Goal: Find specific page/section: Find specific page/section

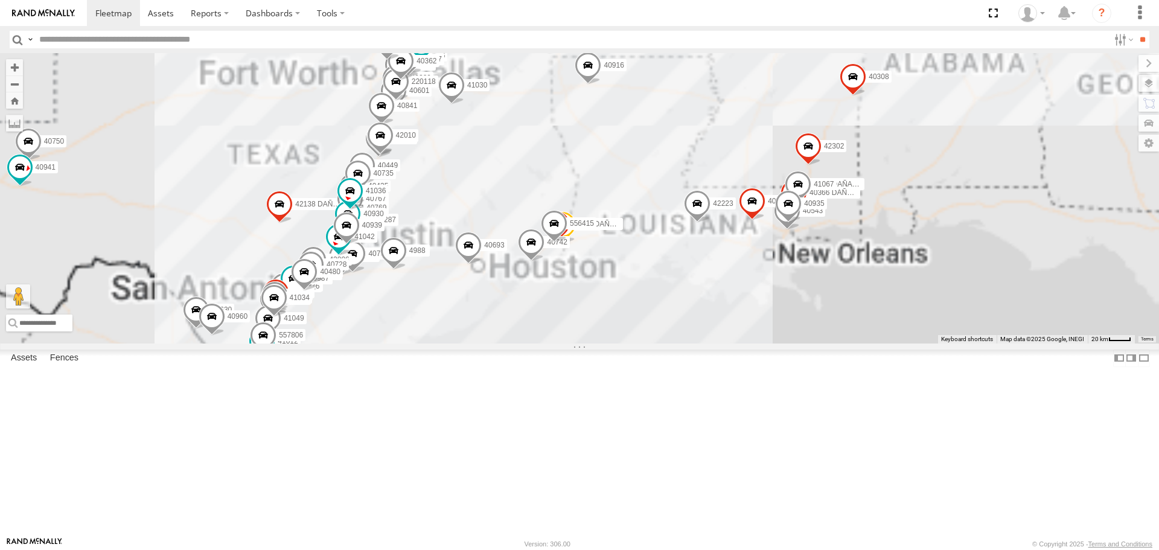
click at [750, 309] on div "40572 DAÑADO 40752 40447 42006 40847 40380 40802 40381 40693 40151 40892 40906 …" at bounding box center [579, 198] width 1159 height 290
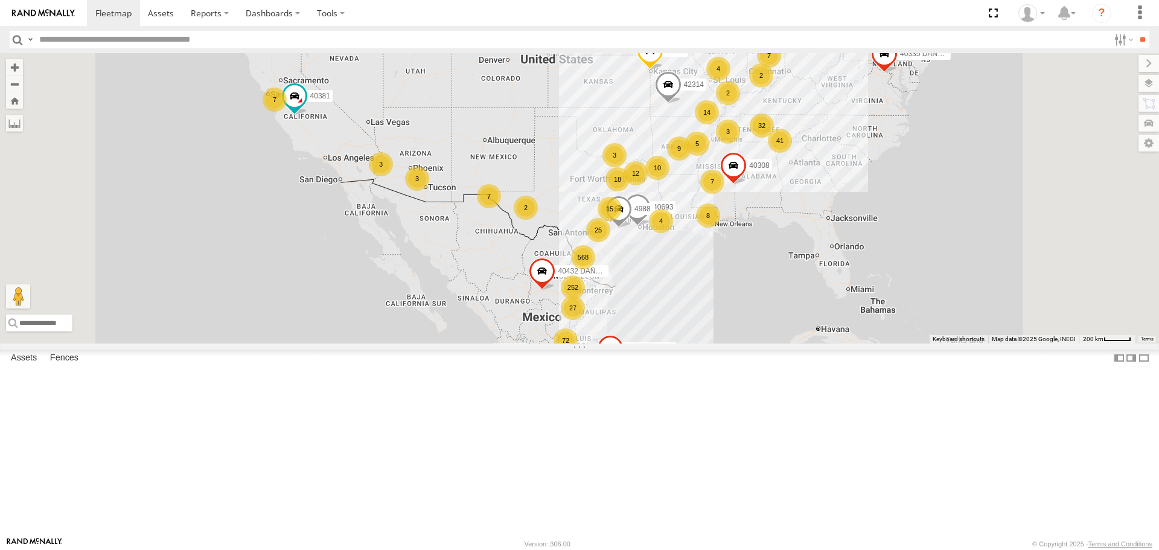
click at [595, 269] on div "568" at bounding box center [583, 257] width 24 height 24
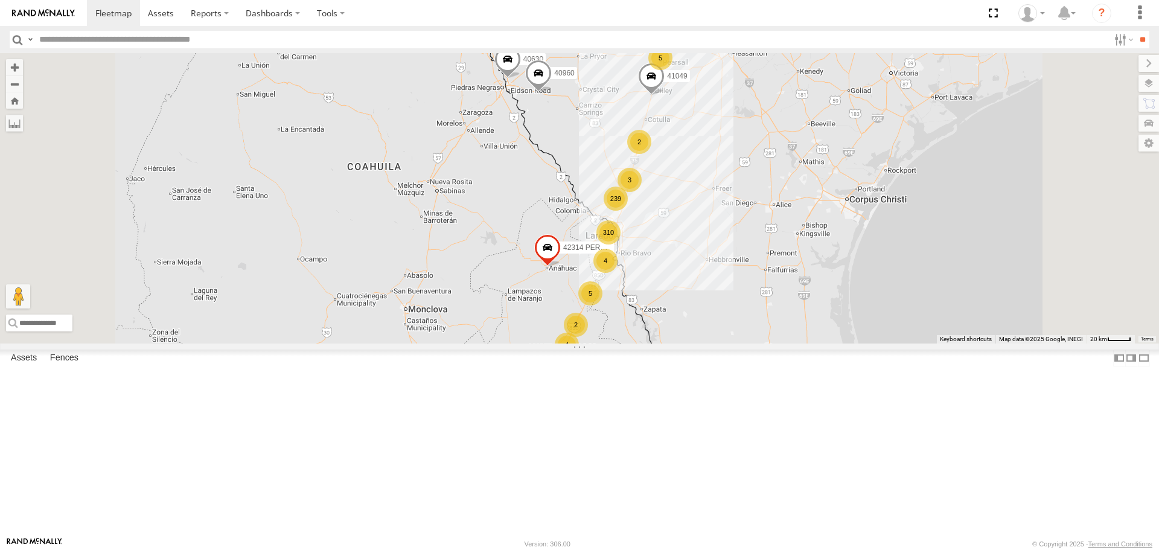
click at [628, 211] on div "239" at bounding box center [616, 199] width 24 height 24
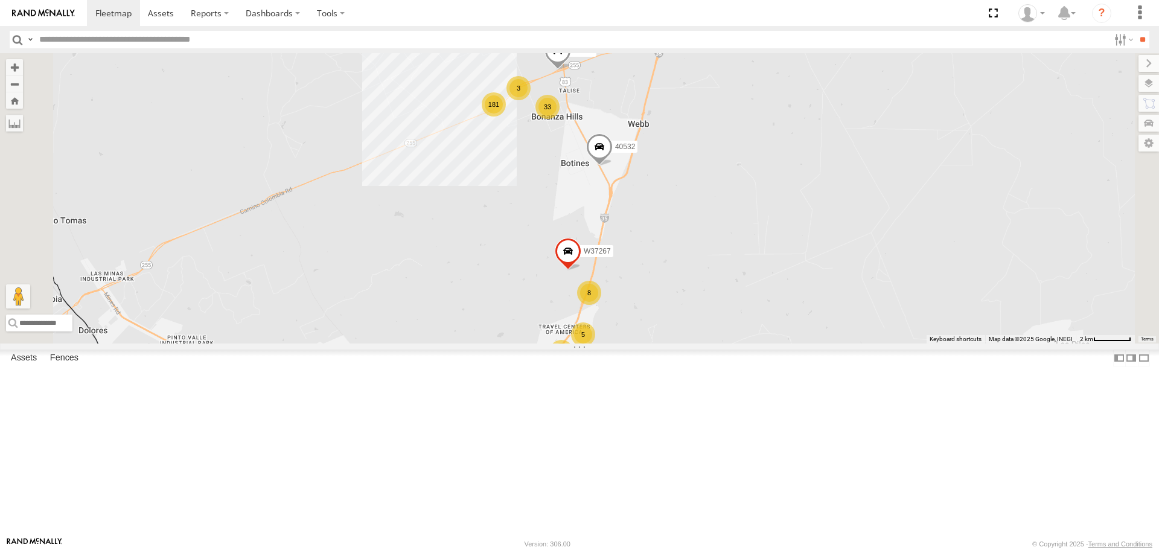
click at [506, 117] on div "181" at bounding box center [494, 104] width 24 height 24
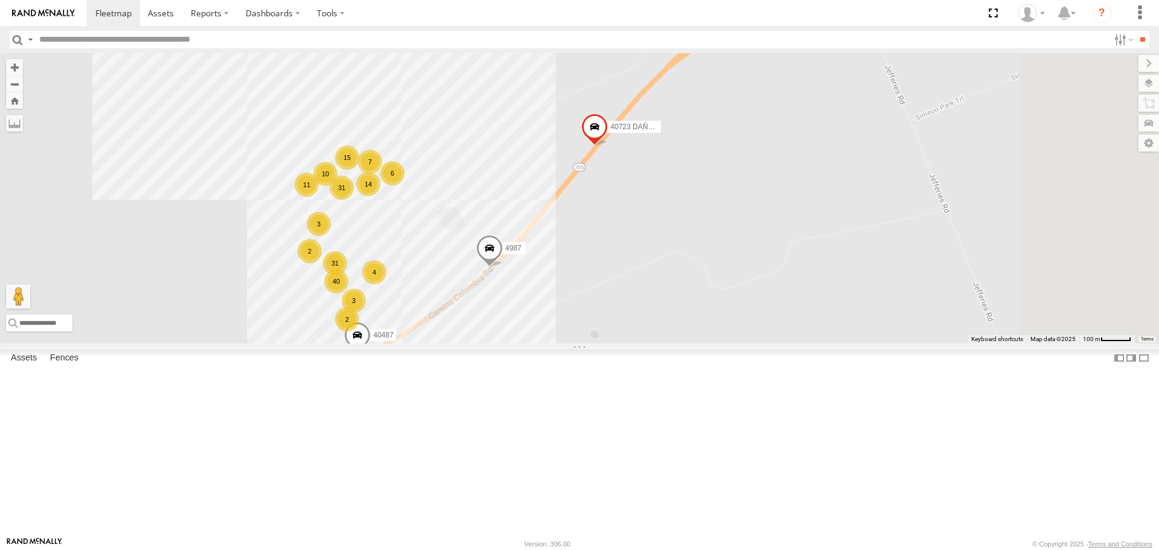
drag, startPoint x: 910, startPoint y: 267, endPoint x: 715, endPoint y: 361, distance: 217.1
click at [715, 343] on div "40693 4988 40381 N2310 42313 PERDIDO 40432 DAÑADO 42314 40817 40335 DAÑADO 4030…" at bounding box center [579, 198] width 1159 height 290
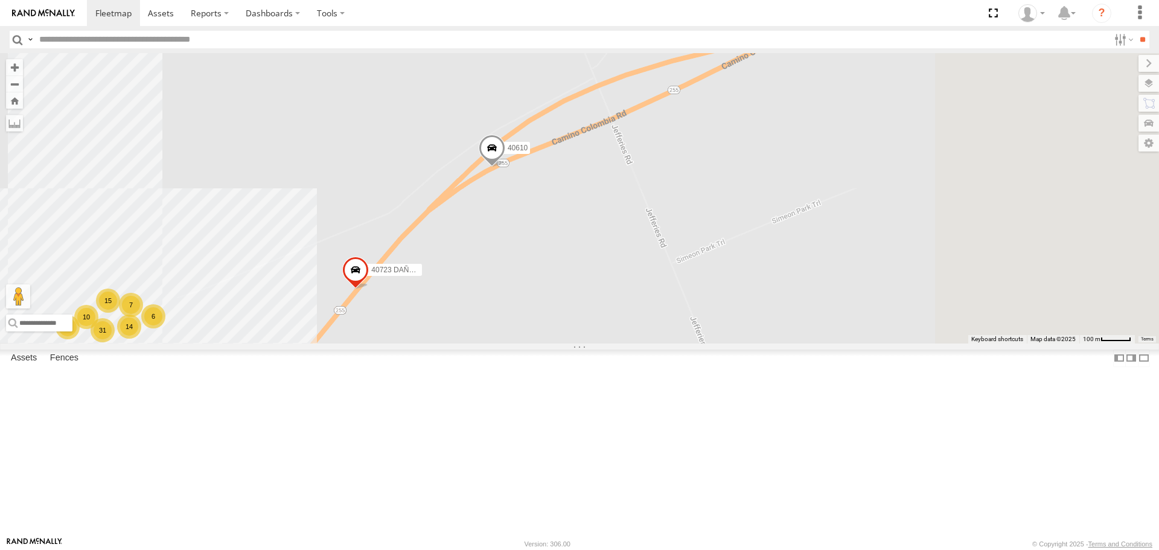
drag, startPoint x: 845, startPoint y: 266, endPoint x: 647, endPoint y: 381, distance: 228.8
click at [647, 343] on div "40693 4988 40381 N2310 42313 PERDIDO 40432 DAÑADO 42314 40817 40335 DAÑADO 4030…" at bounding box center [579, 198] width 1159 height 290
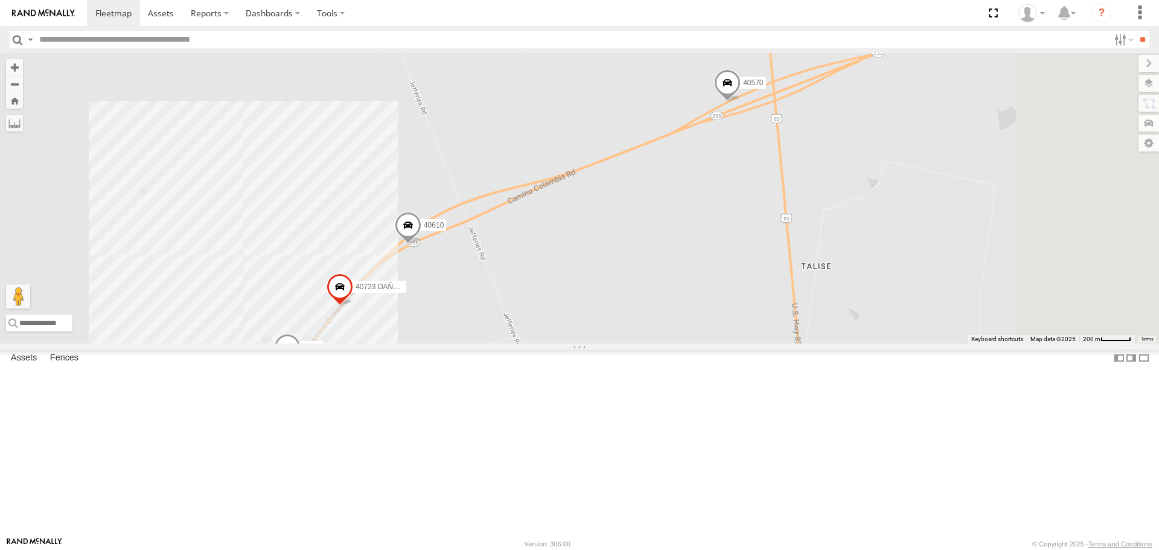
drag, startPoint x: 884, startPoint y: 298, endPoint x: 762, endPoint y: 327, distance: 125.3
click at [764, 328] on div "40693 4988 40381 N2310 42313 PERDIDO 40432 DAÑADO 42314 40817 40335 DAÑADO 4030…" at bounding box center [579, 198] width 1159 height 290
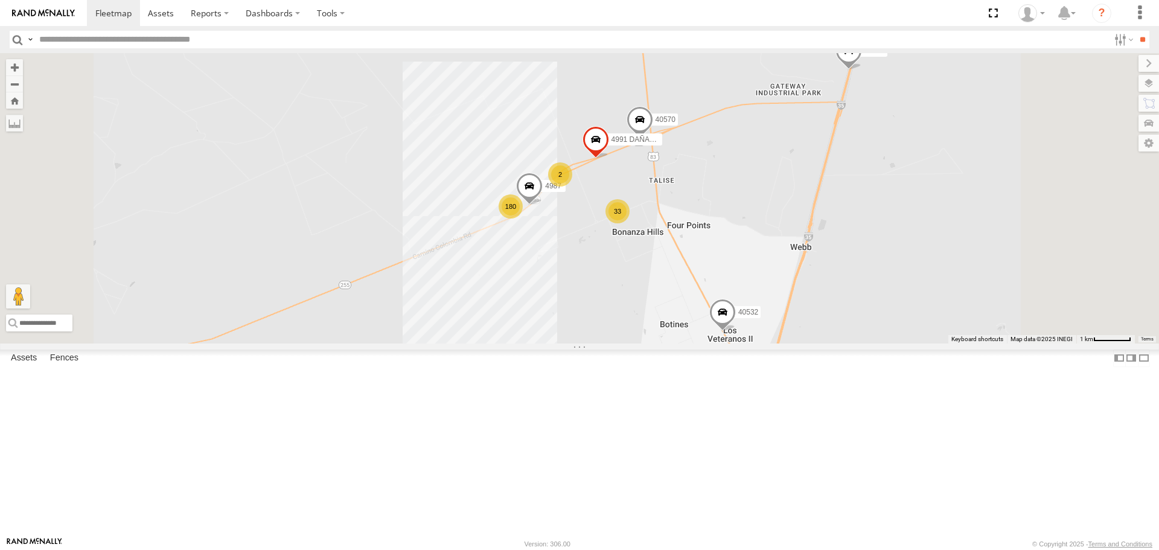
drag, startPoint x: 886, startPoint y: 412, endPoint x: 857, endPoint y: 347, distance: 71.3
click at [857, 343] on div "40693 4988 40381 N2310 42313 PERDIDO 40432 DAÑADO 42314 40817 40335 DAÑADO 4030…" at bounding box center [579, 198] width 1159 height 290
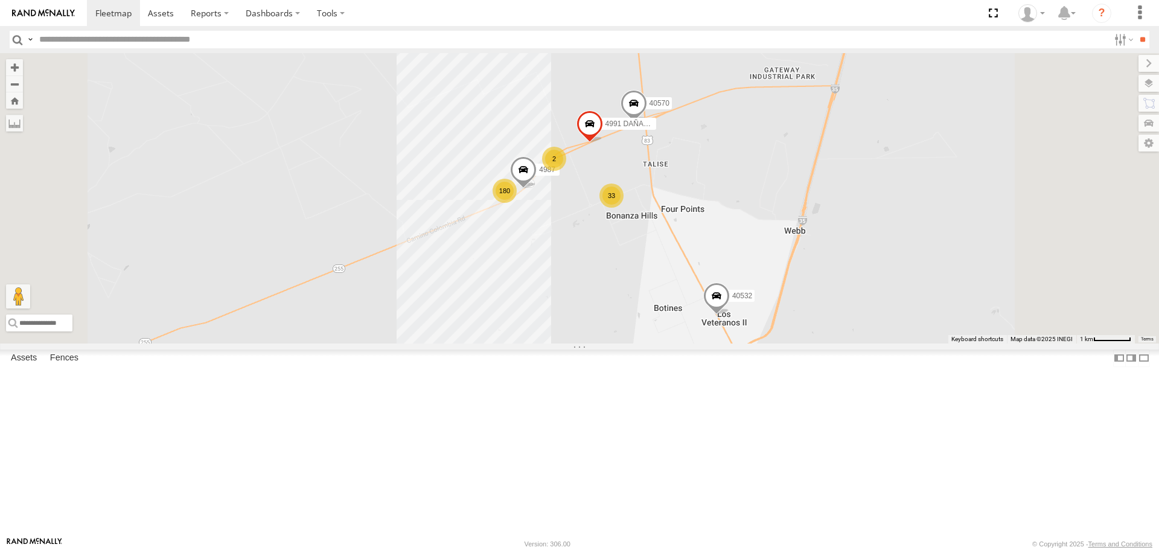
drag, startPoint x: 945, startPoint y: 412, endPoint x: 876, endPoint y: 307, distance: 125.6
click at [881, 311] on div "40693 4988 40381 N2310 42313 PERDIDO 40432 DAÑADO 42314 40817 40335 DAÑADO 4030…" at bounding box center [579, 198] width 1159 height 290
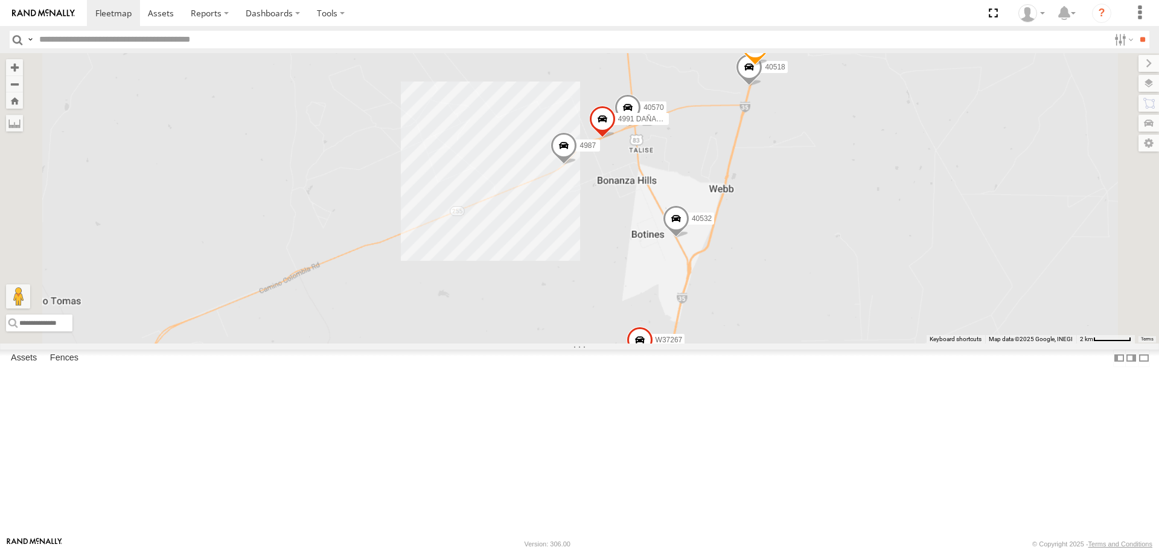
drag, startPoint x: 868, startPoint y: 384, endPoint x: 833, endPoint y: 297, distance: 93.7
click at [856, 257] on div "40693 4988 40381 N2310 42313 PERDIDO 40432 DAÑADO 42314 40817 40335 DAÑADO 4030…" at bounding box center [579, 198] width 1159 height 290
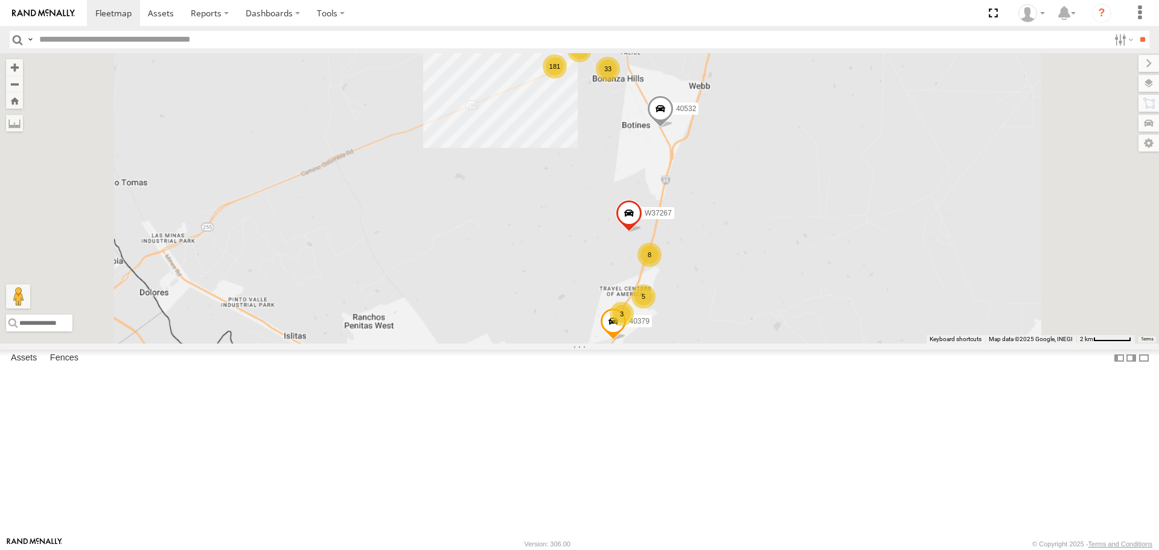
drag, startPoint x: 858, startPoint y: 334, endPoint x: 856, endPoint y: 316, distance: 18.3
click at [856, 316] on div "40693 4988 40381 N2310 42313 PERDIDO 40432 DAÑADO 42314 40817 40335 DAÑADO 4030…" at bounding box center [579, 198] width 1159 height 290
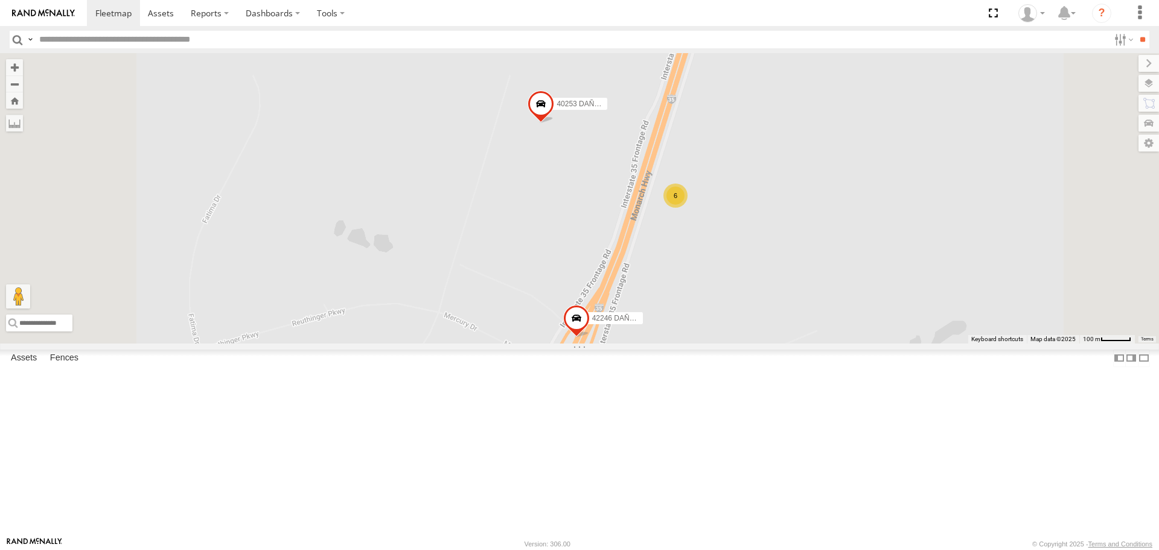
click at [590, 338] on span at bounding box center [576, 321] width 27 height 33
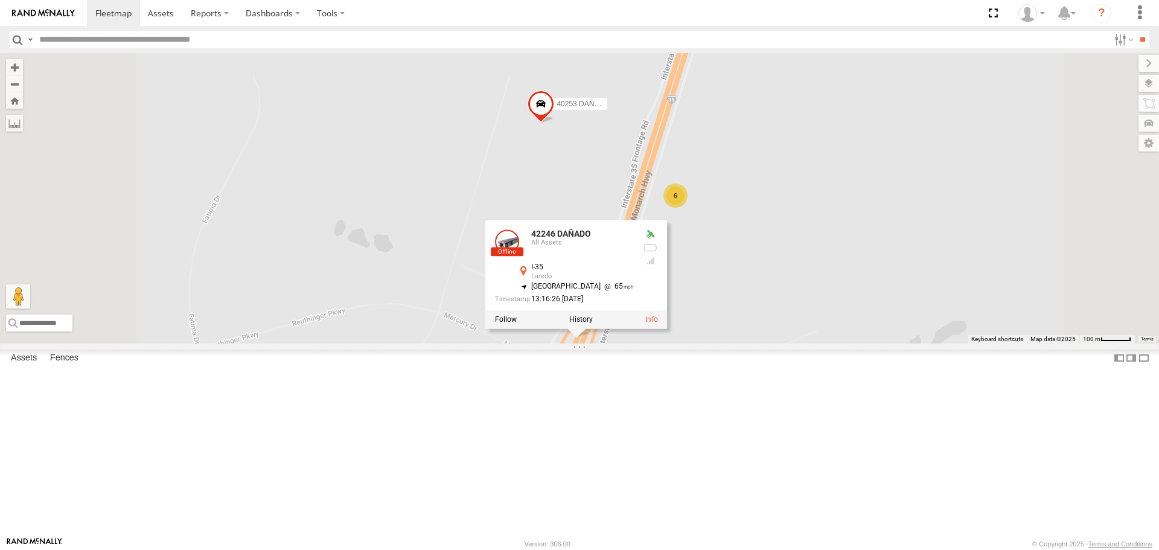
click at [849, 343] on div "40693 4988 40381 N2310 42313 PERDIDO 40432 DAÑADO 42314 40817 40335 DAÑADO 4030…" at bounding box center [579, 198] width 1159 height 290
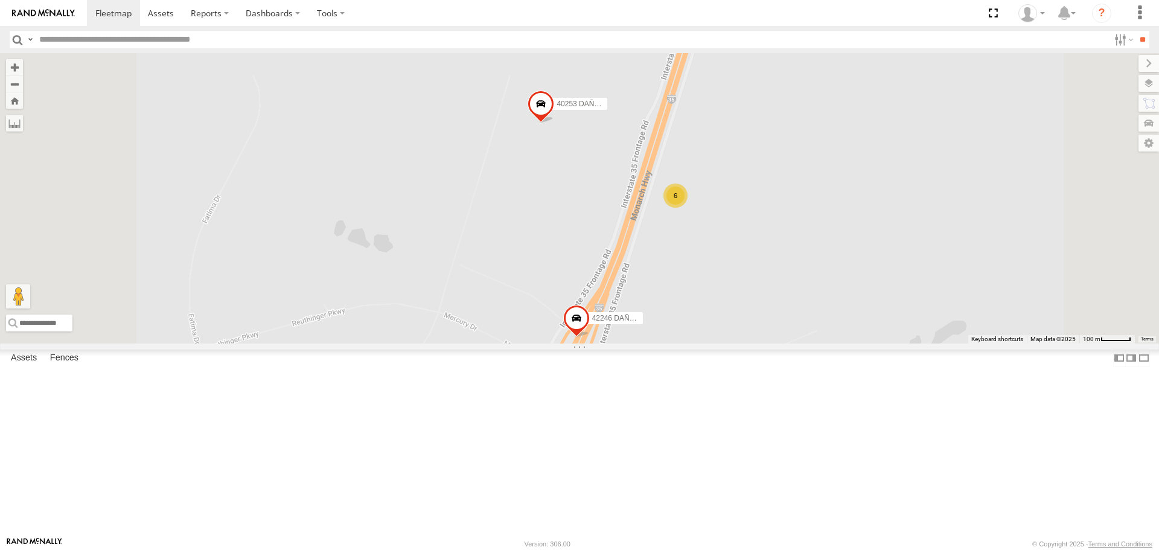
click at [688, 208] on div "6" at bounding box center [675, 196] width 24 height 24
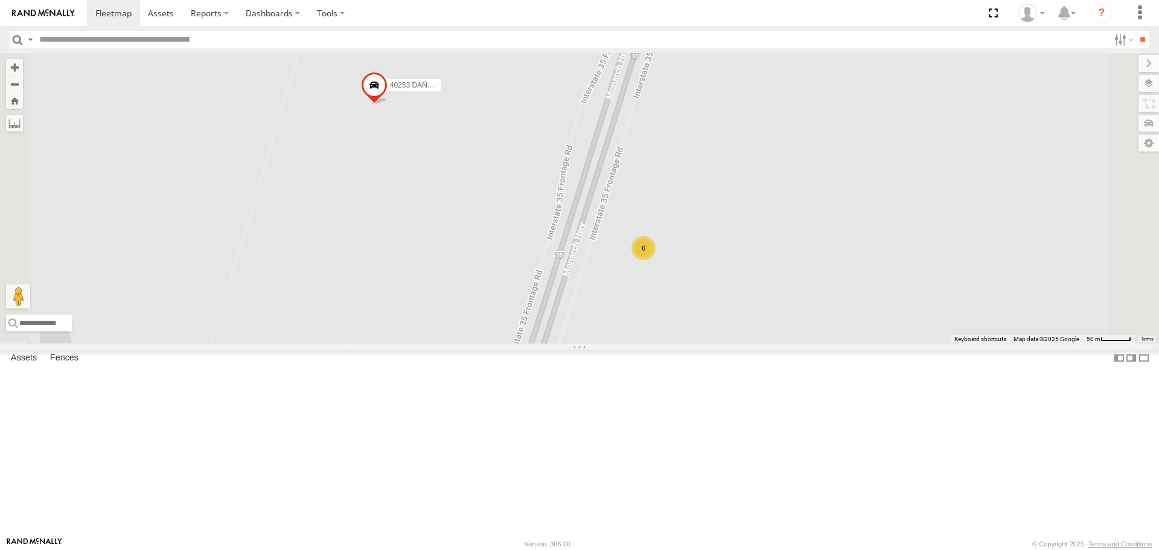
click at [662, 343] on div "40693 4988 40381 N2310 42313 PERDIDO 40432 DAÑADO 42314 40817 40335 DAÑADO 4030…" at bounding box center [579, 198] width 1159 height 290
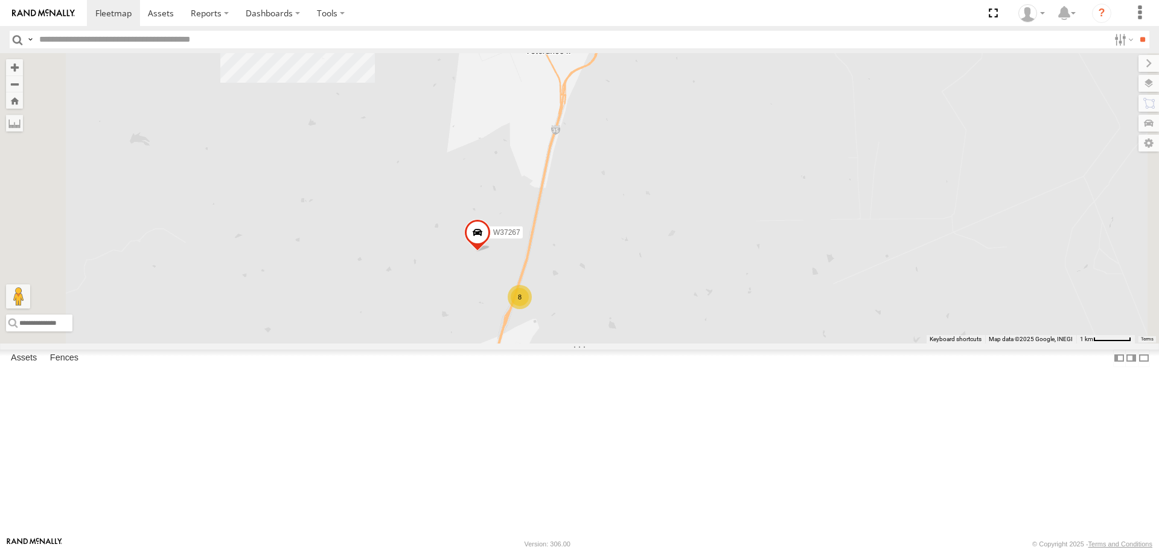
drag, startPoint x: 844, startPoint y: 337, endPoint x: 861, endPoint y: 519, distance: 183.1
click at [861, 343] on div "40693 4988 40381 N2310 42313 PERDIDO 40432 DAÑADO 42314 40817 40335 DAÑADO 4030…" at bounding box center [579, 198] width 1159 height 290
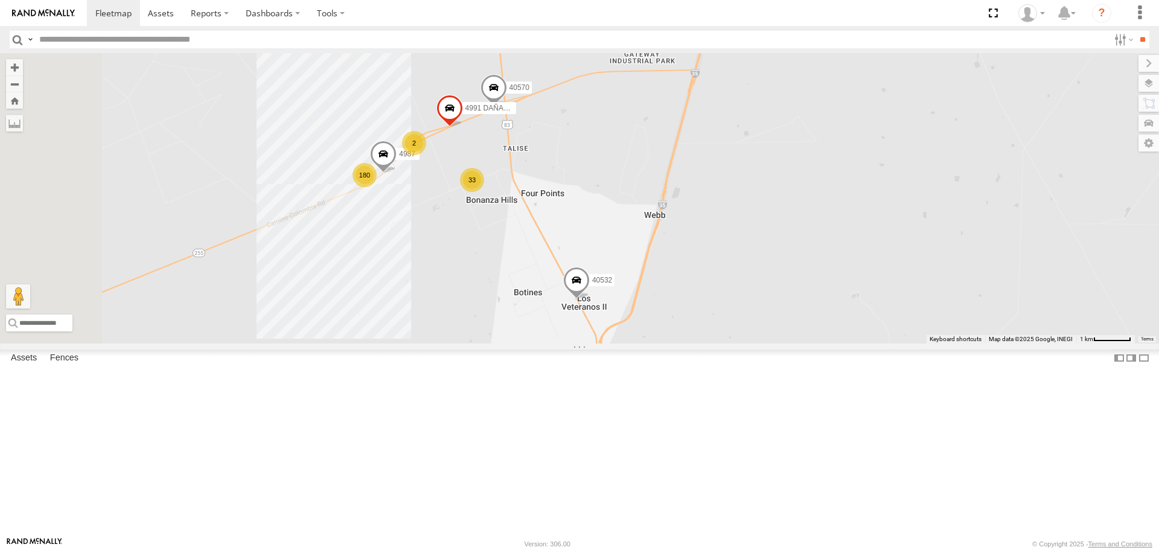
drag, startPoint x: 875, startPoint y: 365, endPoint x: 896, endPoint y: 417, distance: 56.1
click at [896, 343] on div "40693 4988 40381 N2310 42313 PERDIDO 40432 DAÑADO 42314 40817 40335 DAÑADO 4030…" at bounding box center [579, 198] width 1159 height 290
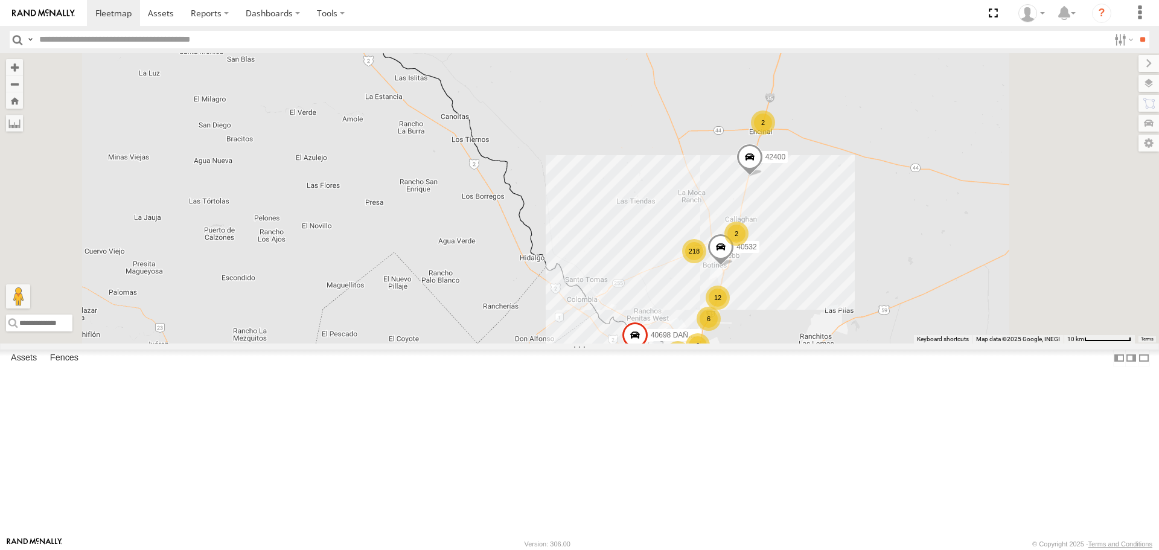
drag, startPoint x: 934, startPoint y: 257, endPoint x: 927, endPoint y: 352, distance: 95.7
click at [927, 343] on div "40693 4988 40381 N2310 42313 PERDIDO 40432 DAÑADO 42314 40817 40335 DAÑADO 4030…" at bounding box center [579, 198] width 1159 height 290
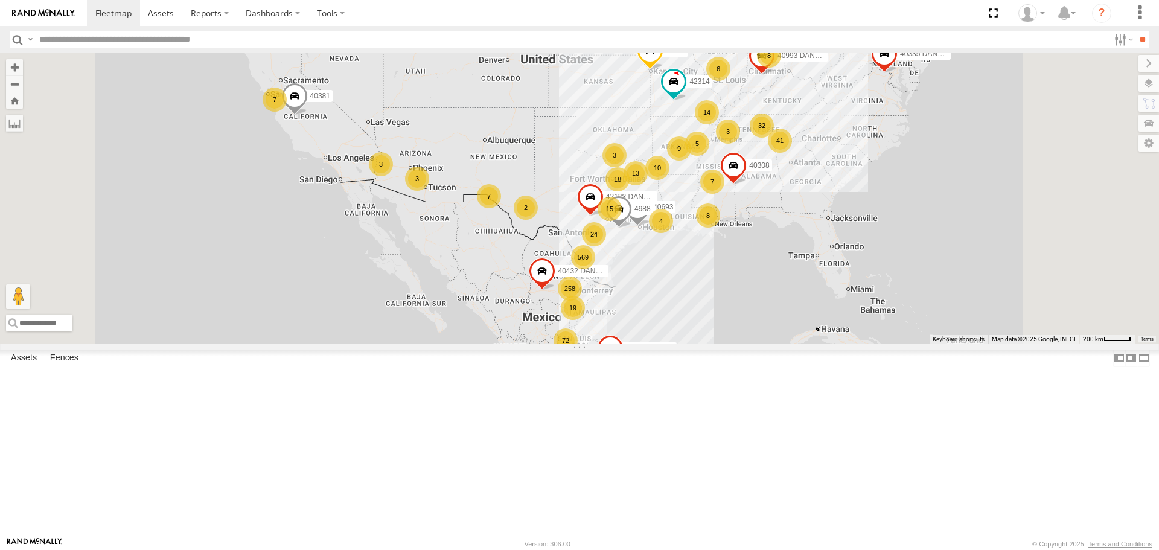
click at [595, 269] on div "569" at bounding box center [583, 257] width 24 height 24
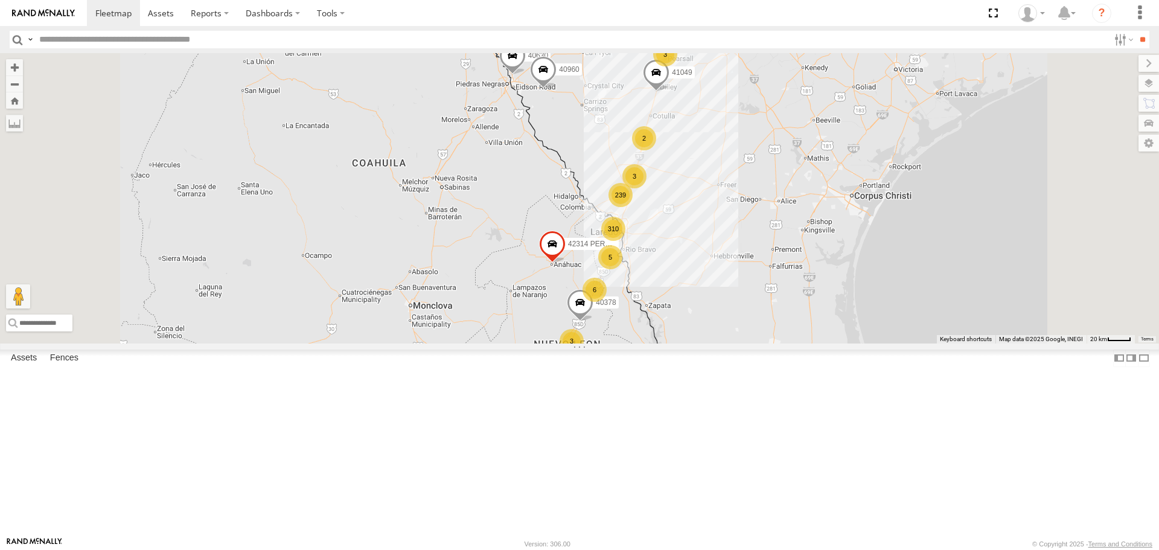
click at [633, 207] on div "239" at bounding box center [621, 195] width 24 height 24
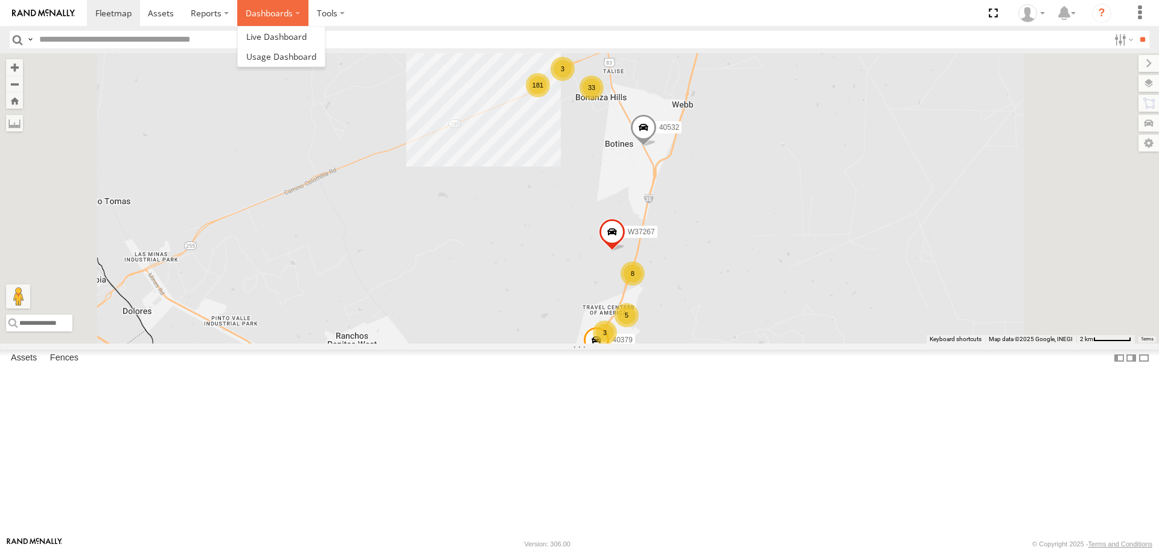
click at [299, 7] on label "Dashboards" at bounding box center [272, 13] width 71 height 26
click at [296, 40] on span at bounding box center [276, 36] width 60 height 11
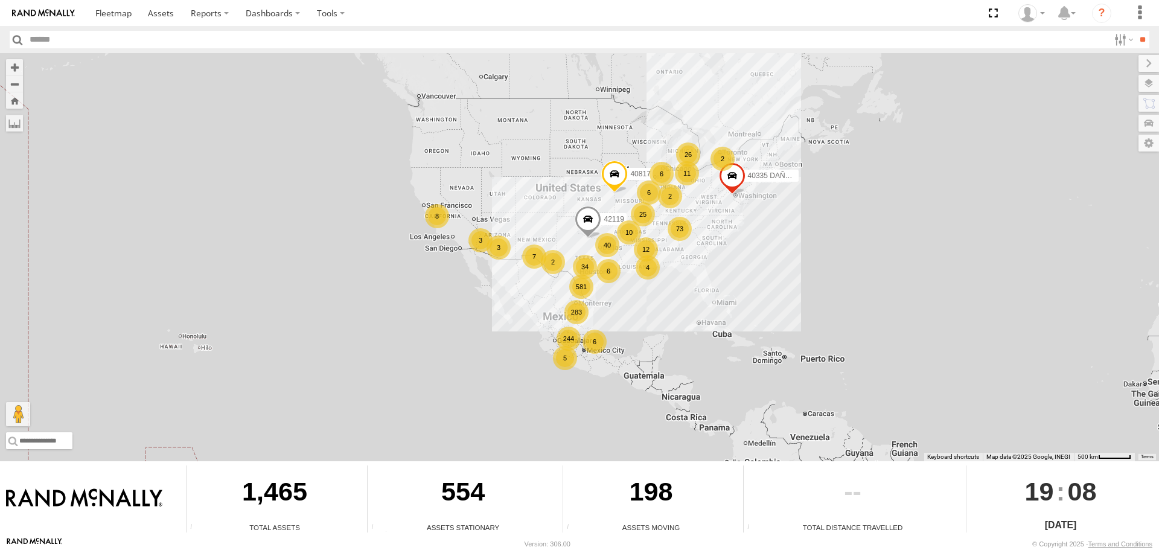
click at [644, 494] on div "198" at bounding box center [651, 493] width 176 height 57
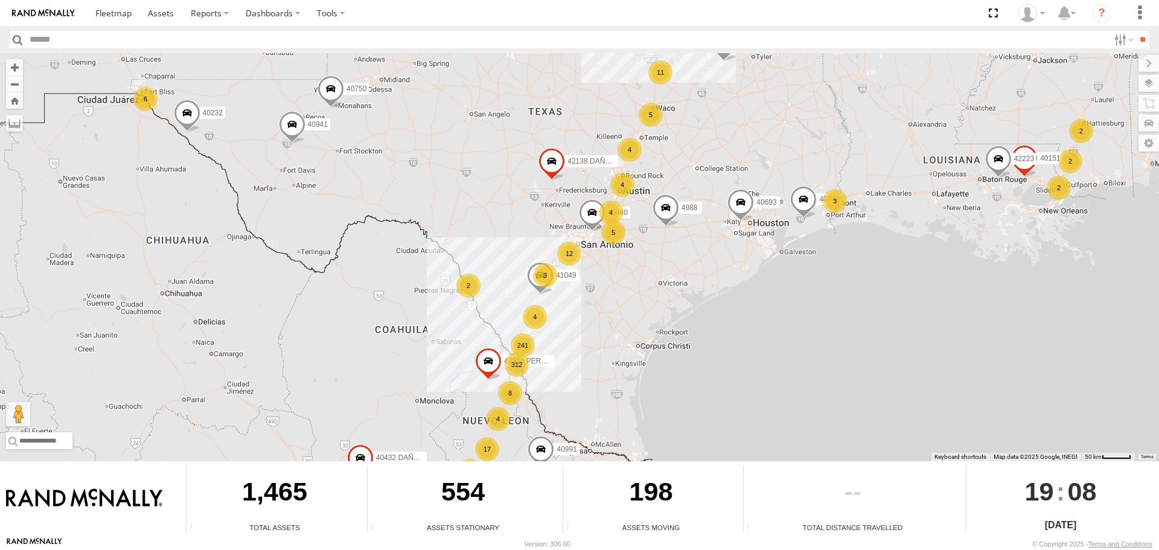
click at [525, 346] on div "241" at bounding box center [523, 345] width 24 height 24
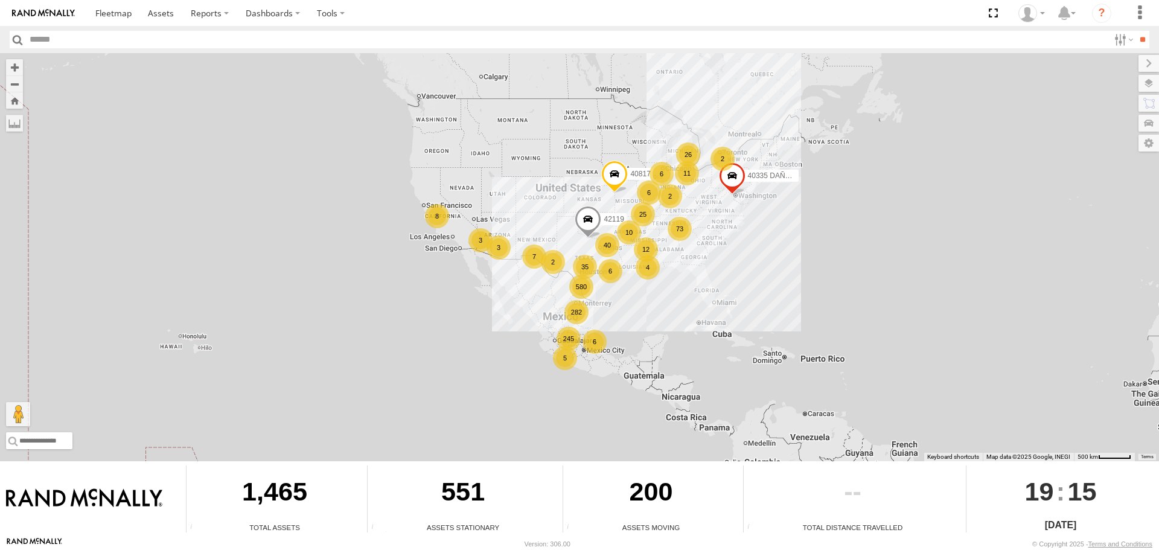
click at [581, 287] on div "580" at bounding box center [581, 287] width 24 height 24
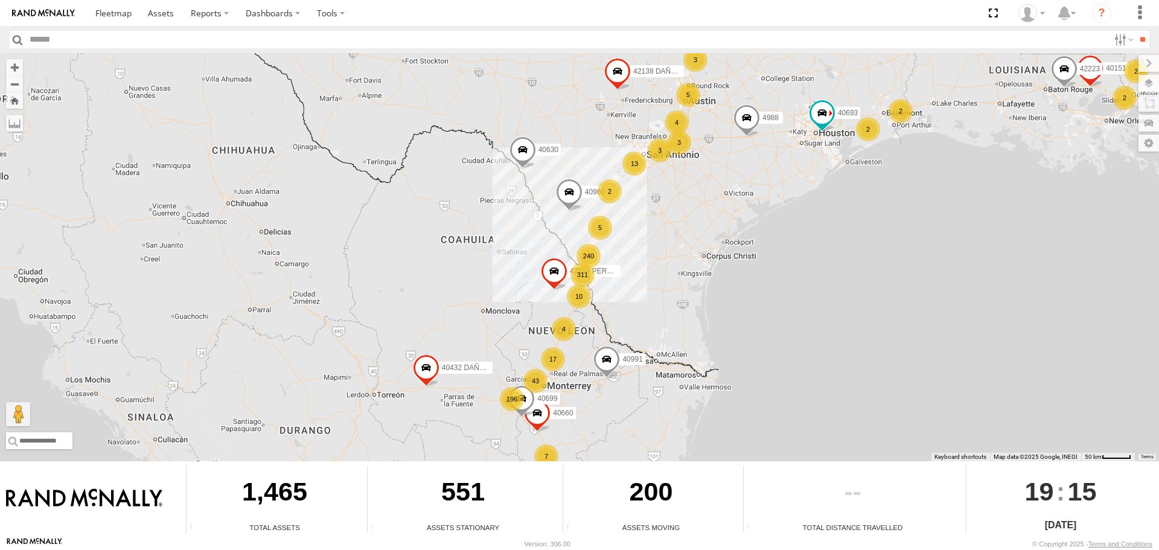
click at [584, 258] on div "240" at bounding box center [589, 256] width 24 height 24
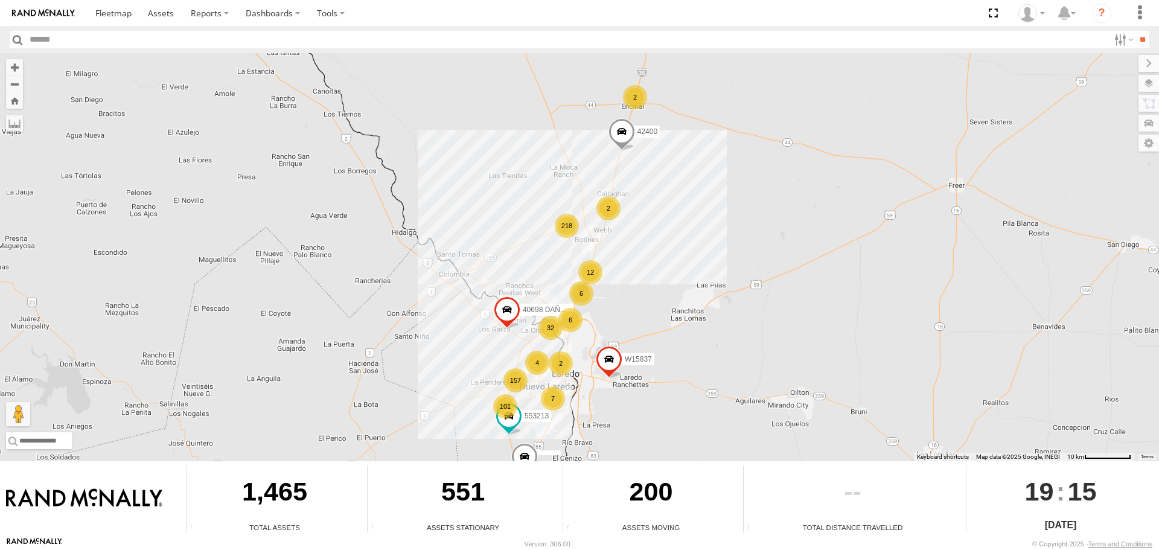
click at [569, 226] on div "218" at bounding box center [567, 226] width 24 height 24
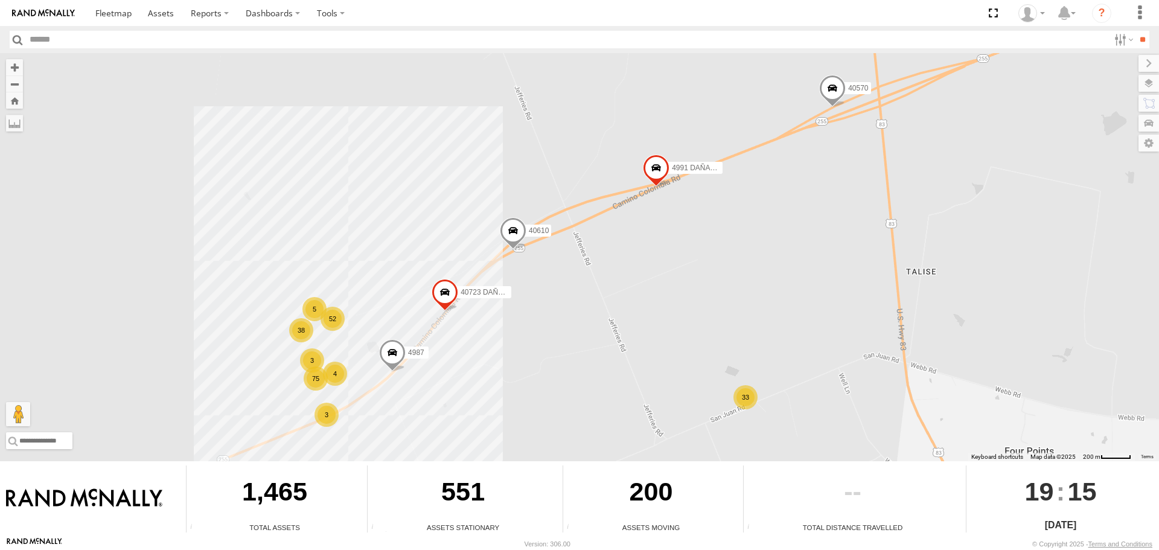
drag, startPoint x: 706, startPoint y: 250, endPoint x: 677, endPoint y: 262, distance: 31.4
click at [677, 262] on div "40335 DAÑADO 40817 42119 40693 40151 40941 42138 DAÑADO 40991 40630 40432 DAÑAD…" at bounding box center [579, 257] width 1159 height 408
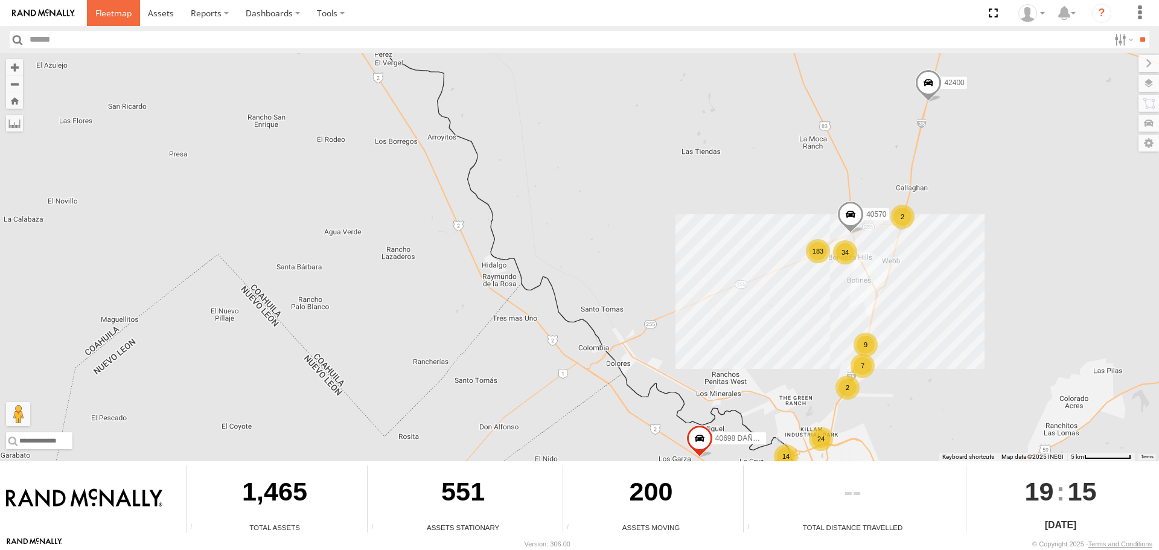
click at [118, 21] on link at bounding box center [113, 13] width 53 height 26
